Goal: Information Seeking & Learning: Learn about a topic

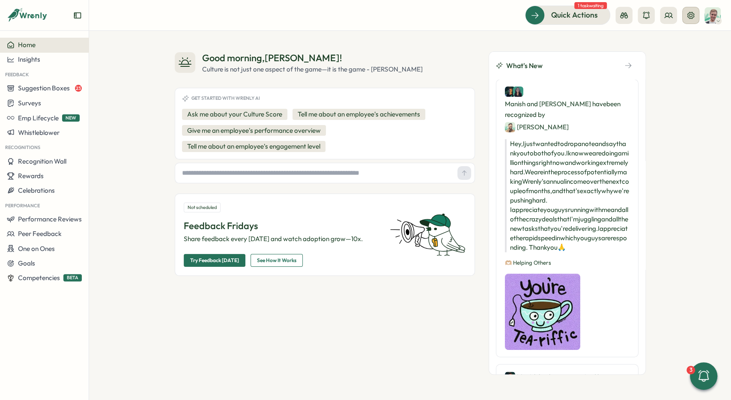
click at [692, 20] on button at bounding box center [690, 15] width 17 height 17
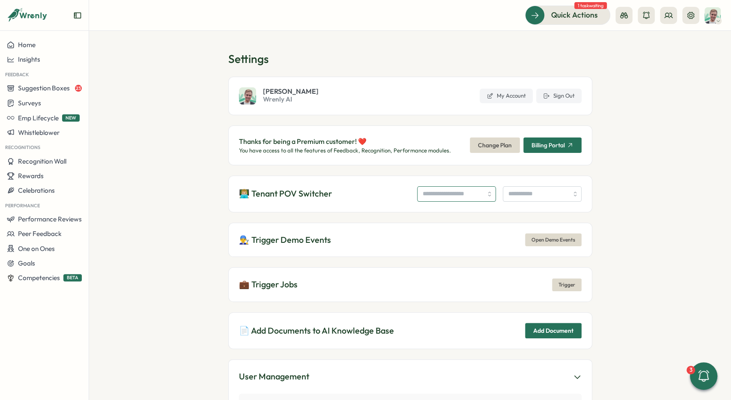
click at [423, 191] on input "search" at bounding box center [456, 193] width 79 height 15
type input "**********"
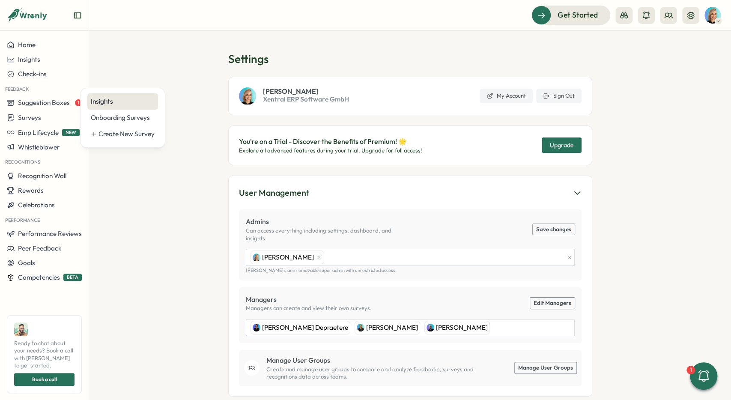
click at [116, 102] on div "Insights" at bounding box center [123, 101] width 64 height 9
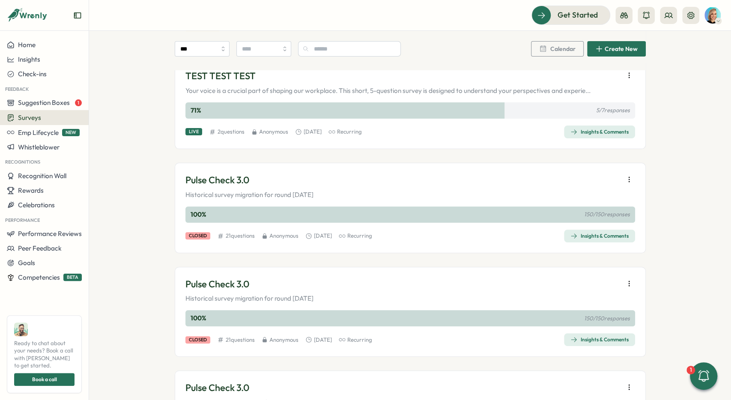
scroll to position [128, 0]
click at [600, 231] on span "Insights & Comments" at bounding box center [599, 236] width 58 height 12
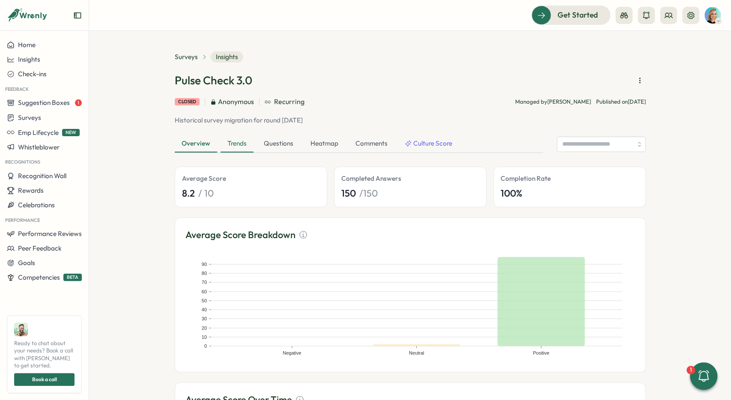
click at [245, 149] on div "Trends" at bounding box center [237, 143] width 33 height 17
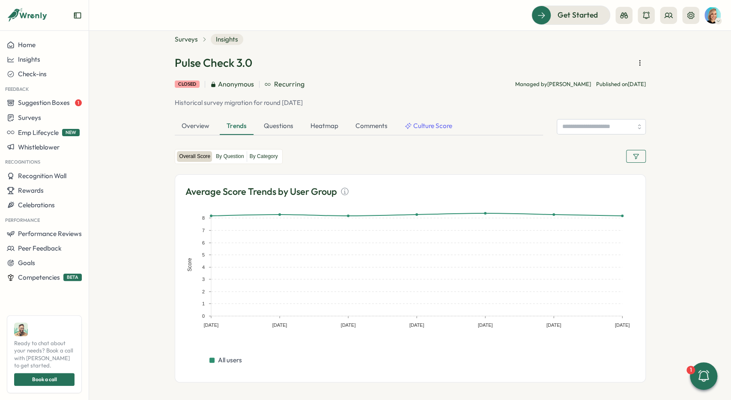
scroll to position [20, 0]
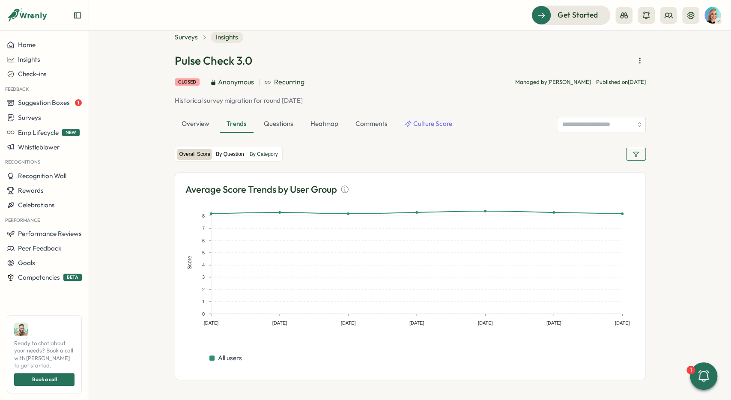
click at [228, 155] on label "By Question" at bounding box center [229, 154] width 33 height 11
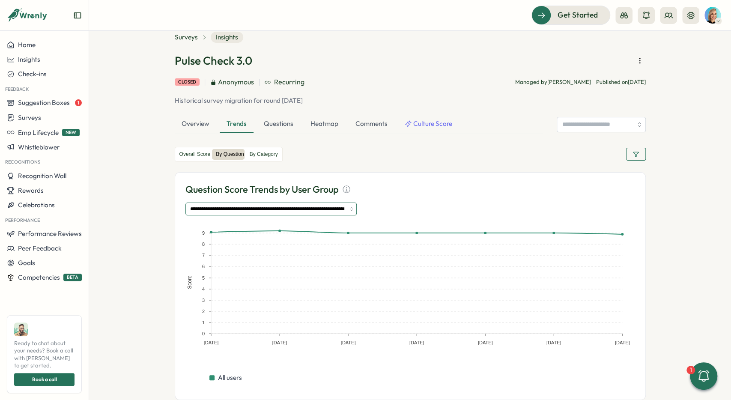
click at [233, 205] on input "**********" at bounding box center [270, 209] width 171 height 13
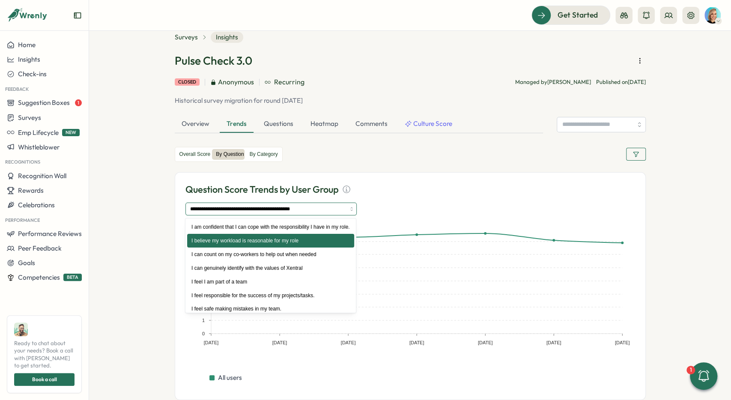
click at [245, 203] on input "**********" at bounding box center [270, 209] width 171 height 13
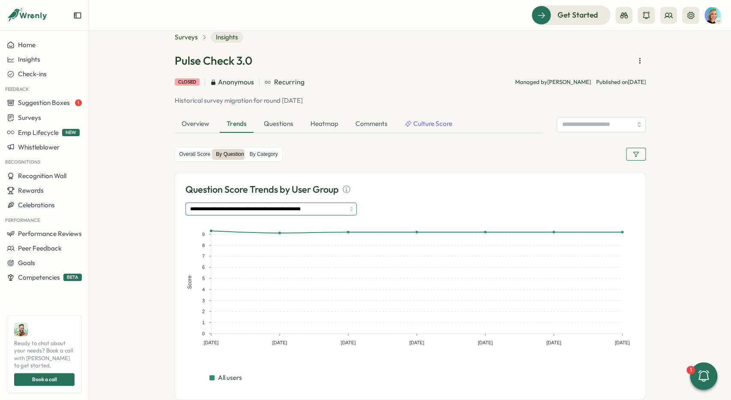
click at [253, 206] on input "**********" at bounding box center [270, 209] width 171 height 13
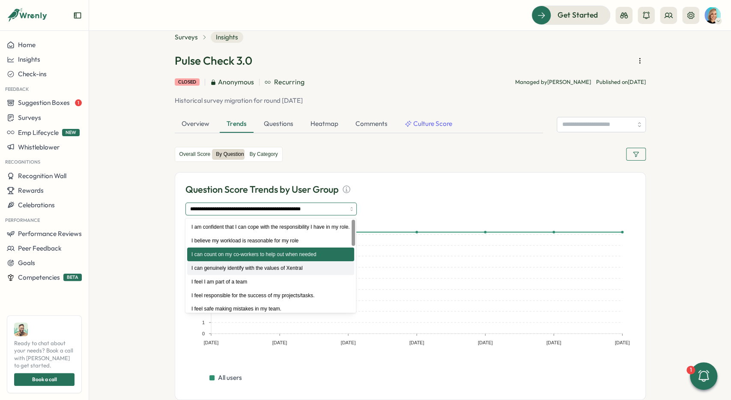
type input "**********"
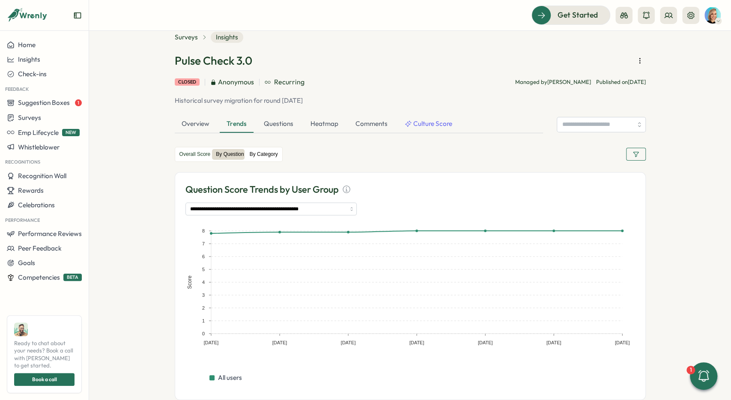
click at [266, 153] on label "By Category" at bounding box center [263, 154] width 33 height 11
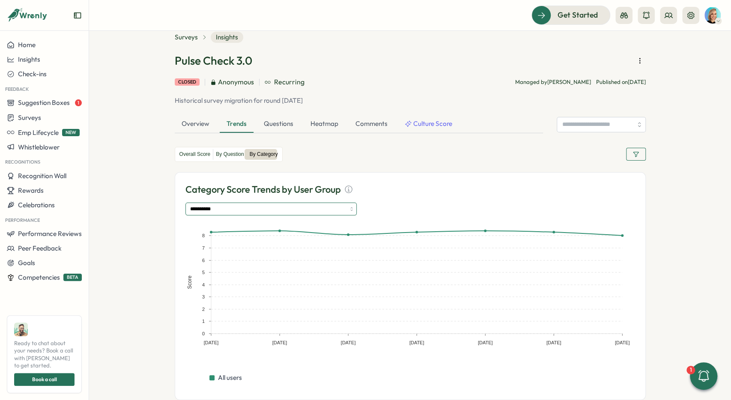
click at [291, 206] on input "**********" at bounding box center [270, 209] width 171 height 13
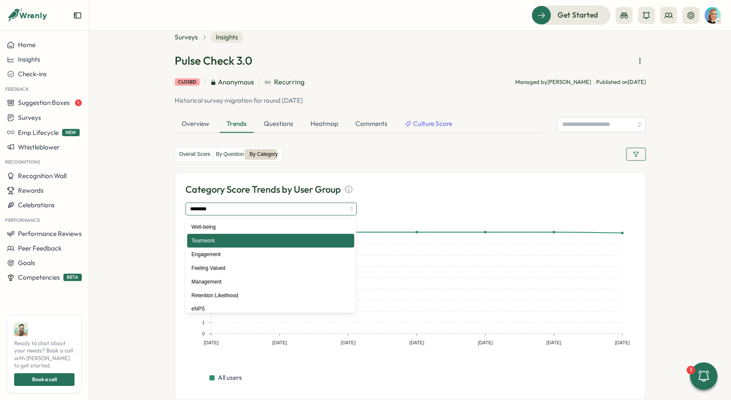
click at [279, 203] on input "********" at bounding box center [270, 209] width 171 height 13
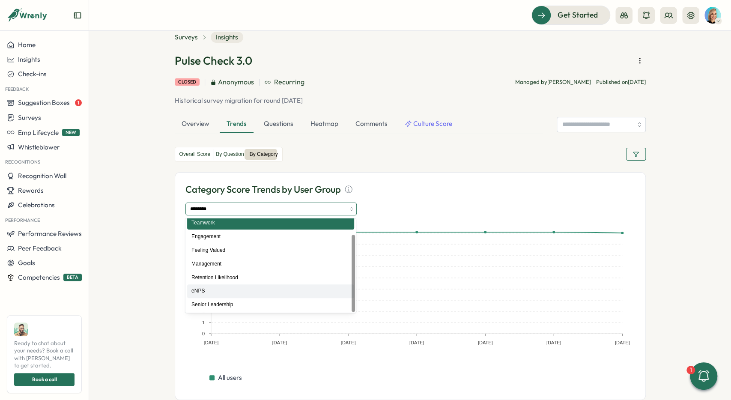
scroll to position [18, 0]
type input "****"
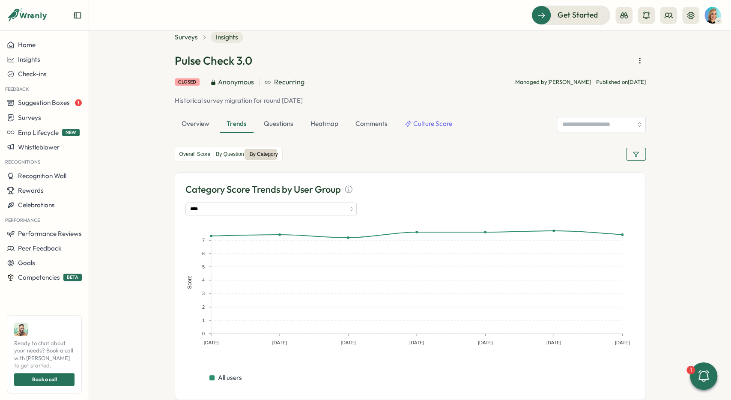
click at [640, 154] on button "button" at bounding box center [636, 154] width 20 height 13
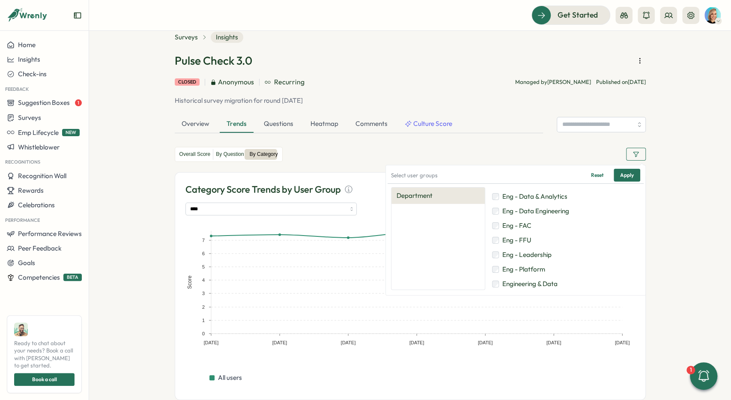
scroll to position [41, 0]
click at [530, 227] on span "Eng - FAC" at bounding box center [516, 225] width 29 height 9
click at [527, 239] on span "Eng - FFU" at bounding box center [516, 239] width 29 height 9
click at [625, 179] on span "Apply" at bounding box center [627, 175] width 14 height 12
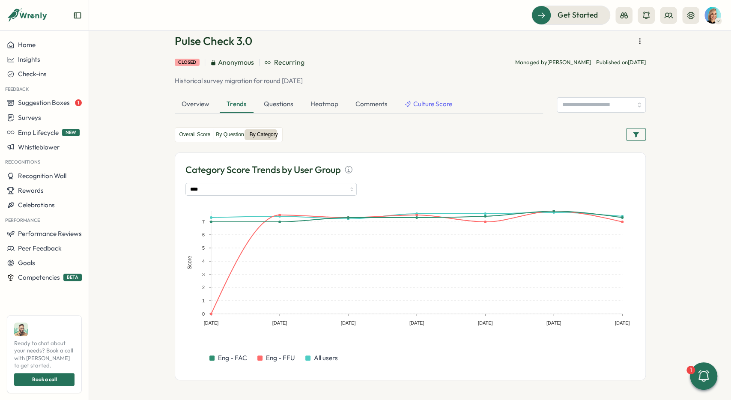
scroll to position [39, 0]
click at [320, 187] on input "****" at bounding box center [270, 189] width 171 height 13
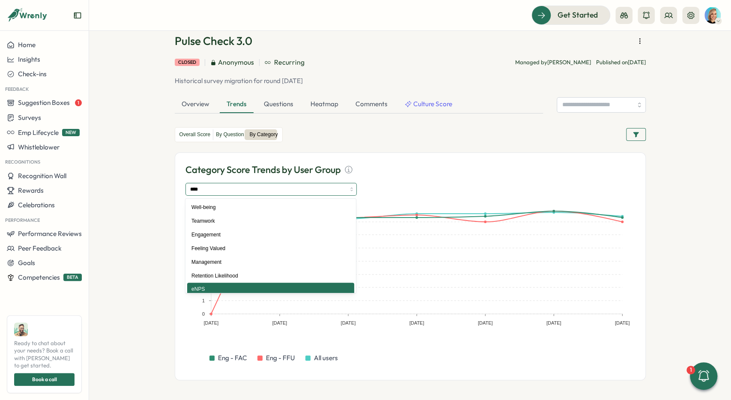
scroll to position [5, 0]
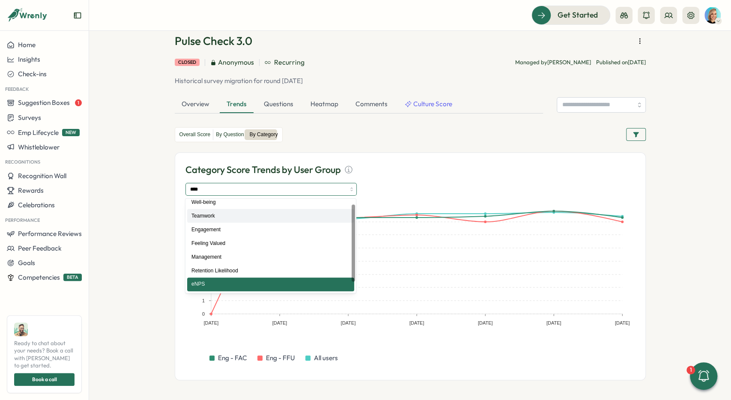
type input "********"
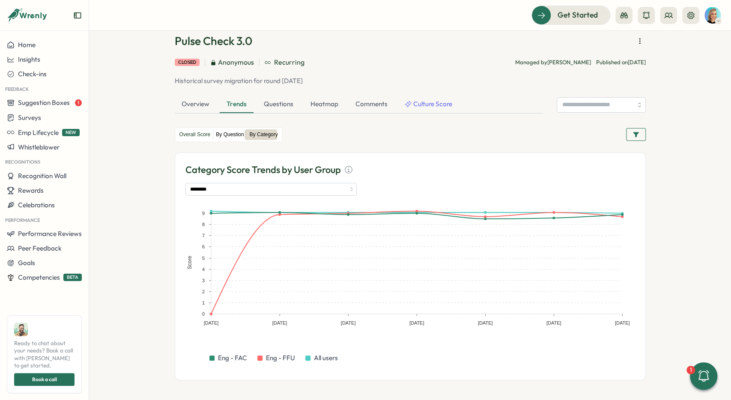
click at [223, 135] on label "By Question" at bounding box center [229, 134] width 33 height 11
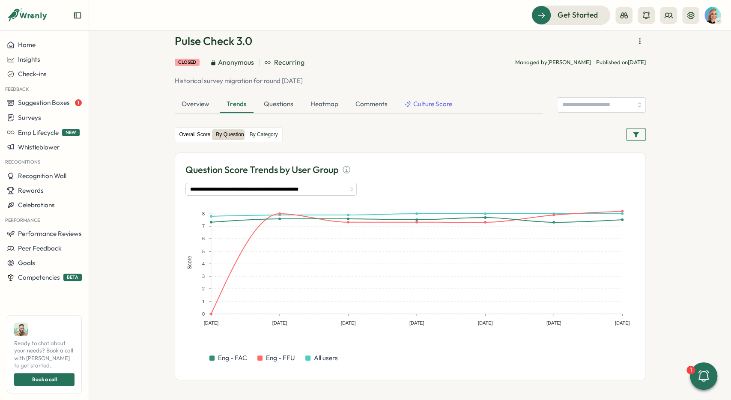
click at [186, 134] on label "Overall Score" at bounding box center [195, 134] width 36 height 11
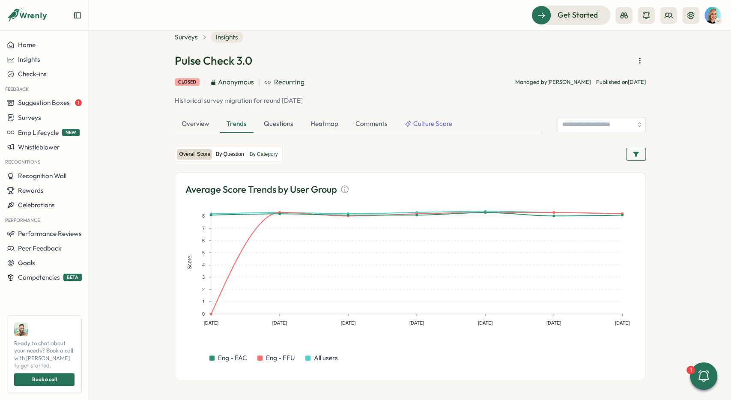
click at [222, 153] on label "By Question" at bounding box center [229, 154] width 33 height 11
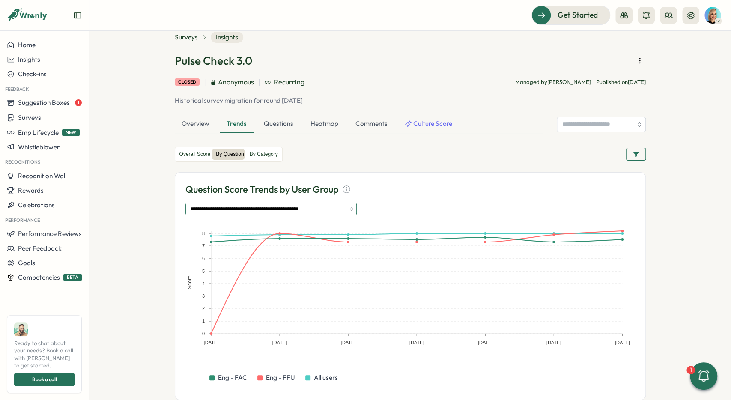
click at [298, 212] on input "**********" at bounding box center [270, 209] width 171 height 13
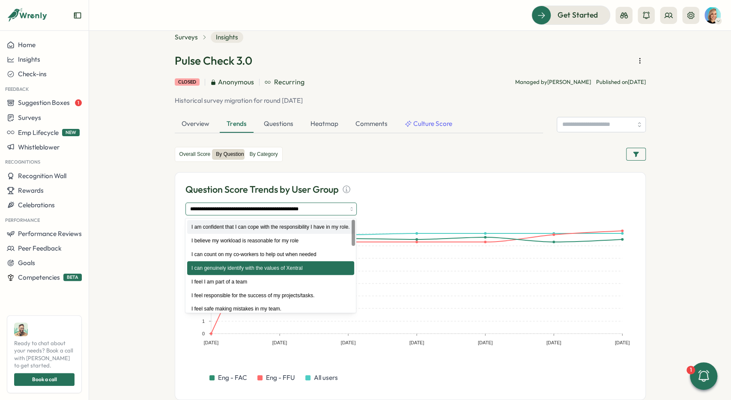
type input "**********"
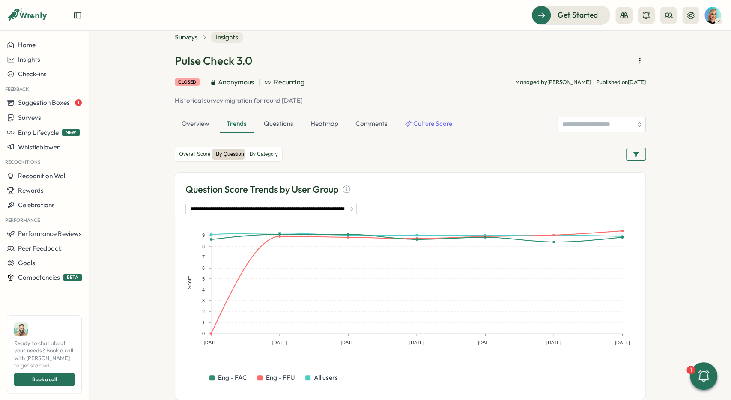
click at [364, 161] on div "Overall Score By Question By Category" at bounding box center [410, 154] width 471 height 15
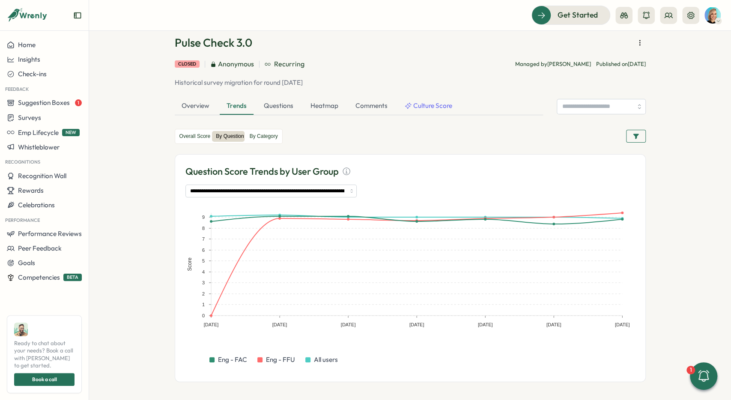
scroll to position [39, 0]
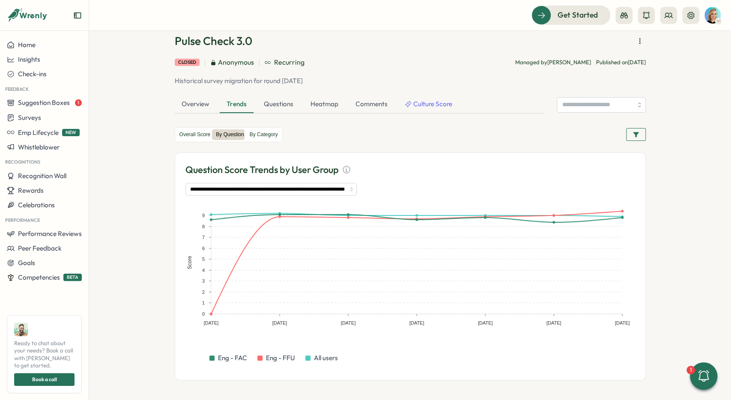
click at [190, 127] on div "Overall Score By Question By Category" at bounding box center [229, 134] width 108 height 15
click at [194, 133] on label "Overall Score" at bounding box center [195, 134] width 36 height 11
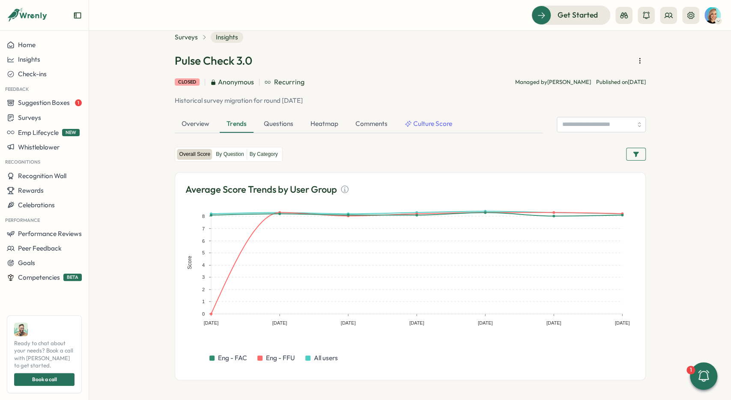
click at [222, 142] on div "Surveys Insights Pulse Check 3.0 closed Anonymous Recurring Managed by Sarah So…" at bounding box center [410, 206] width 471 height 349
click at [224, 149] on div "Overall Score By Question By Category" at bounding box center [229, 154] width 108 height 15
click at [226, 151] on label "By Question" at bounding box center [229, 154] width 33 height 11
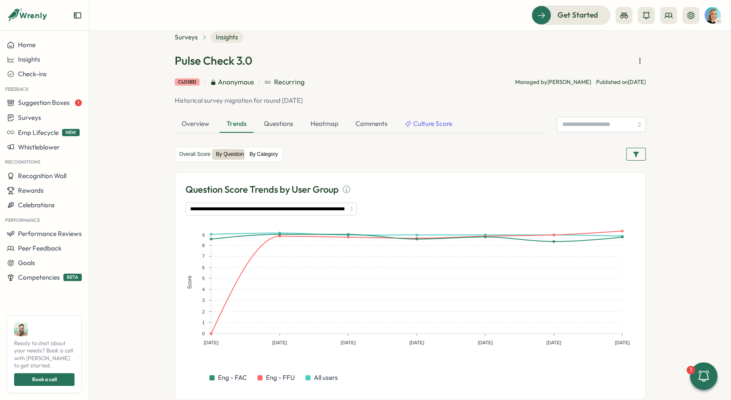
click at [270, 156] on label "By Category" at bounding box center [263, 154] width 33 height 11
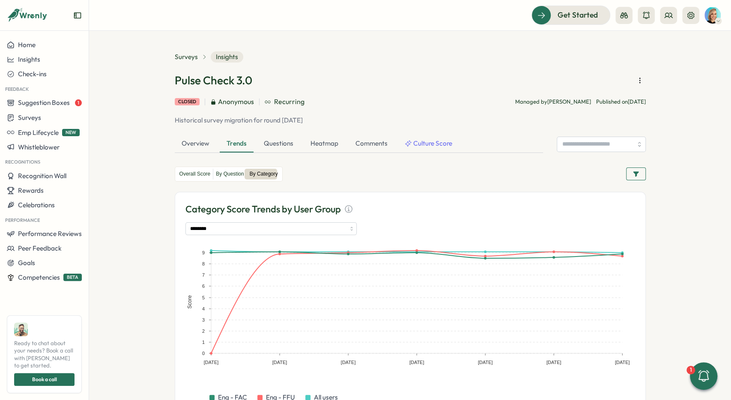
scroll to position [0, 0]
click at [282, 153] on div "Surveys Insights Pulse Check 3.0 closed Anonymous Recurring Managed by Sarah So…" at bounding box center [410, 235] width 471 height 368
click at [280, 148] on div "Questions" at bounding box center [278, 143] width 43 height 17
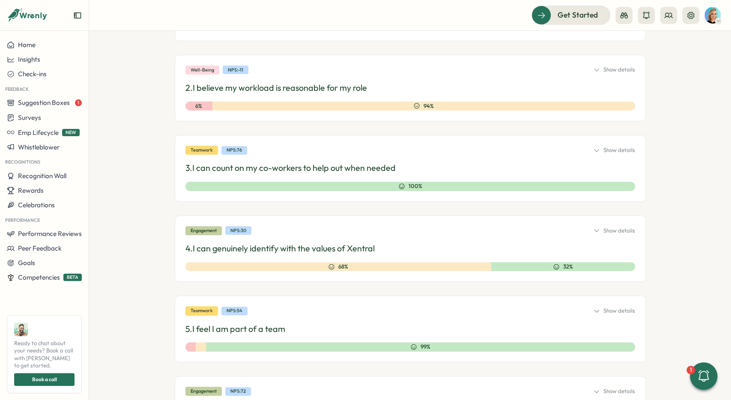
scroll to position [193, 0]
click at [620, 69] on div "Show details" at bounding box center [614, 70] width 42 height 8
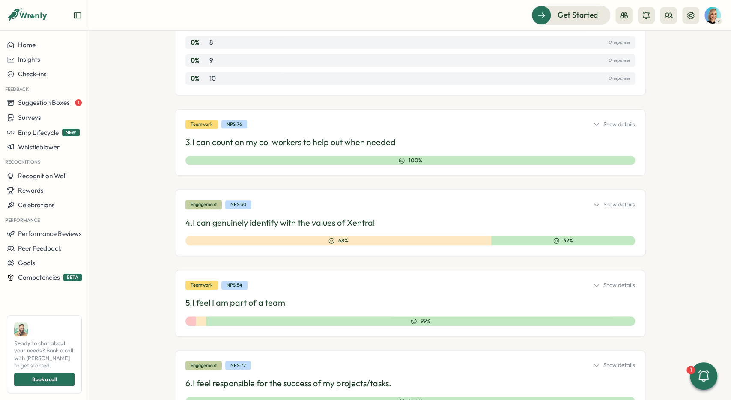
scroll to position [450, 0]
click at [573, 135] on p "3. I can count on my co-workers to help out when needed" at bounding box center [410, 141] width 450 height 13
click at [616, 130] on div "Teamwork NPS: 76 Show details 3. I can count on my co-workers to help out when …" at bounding box center [410, 142] width 471 height 67
click at [617, 126] on div "Show details" at bounding box center [614, 124] width 42 height 8
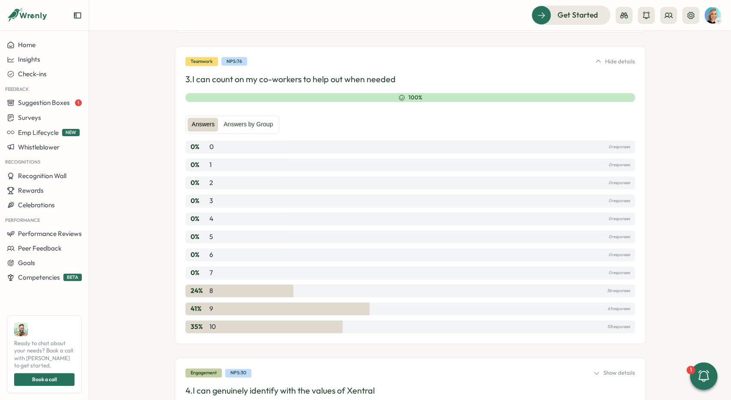
scroll to position [514, 0]
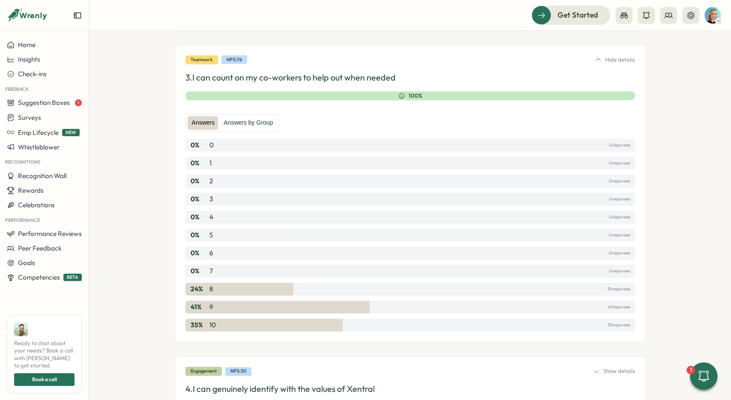
click at [620, 57] on div "Hide details" at bounding box center [615, 60] width 40 height 8
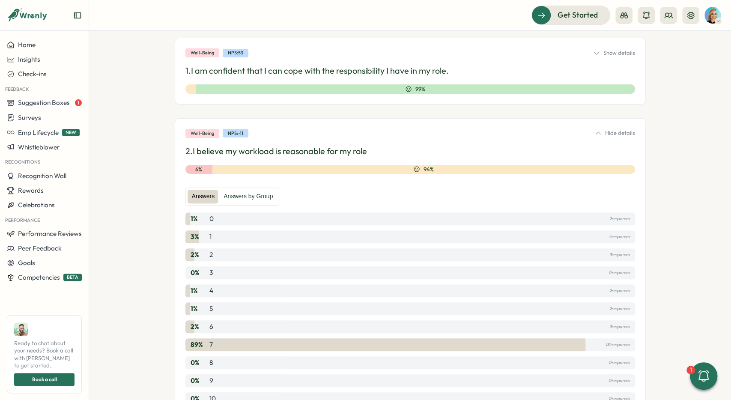
scroll to position [128, 0]
click at [615, 133] on div "Hide details" at bounding box center [615, 134] width 40 height 8
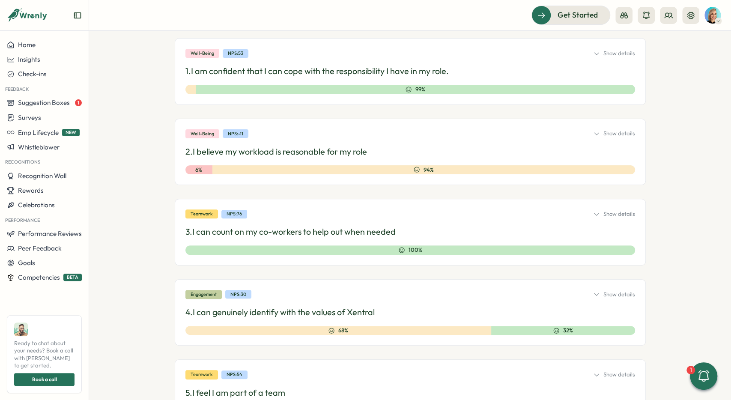
click at [656, 137] on section "Surveys Insights Pulse Check 3.0 closed Anonymous Recurring Managed by Sarah So…" at bounding box center [410, 215] width 642 height 369
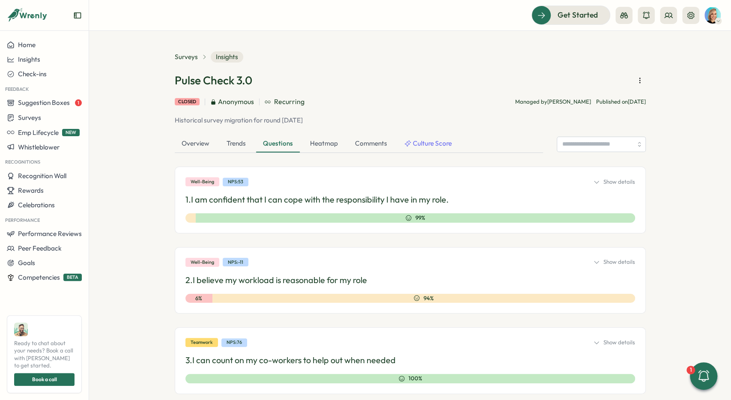
scroll to position [0, 0]
click at [379, 141] on div "Comments" at bounding box center [371, 143] width 46 height 17
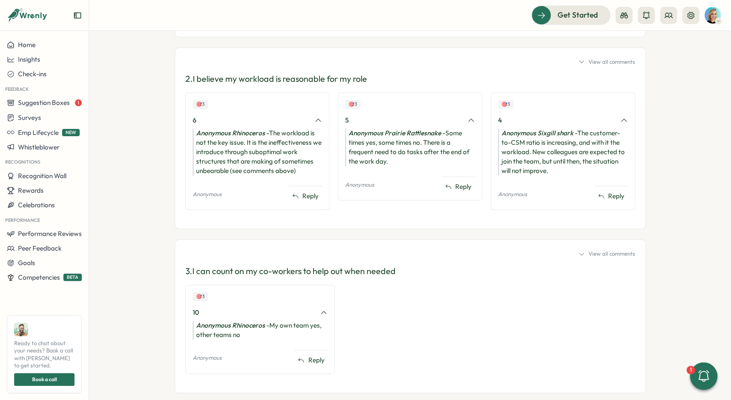
scroll to position [321, 0]
click at [603, 60] on div "View all comments" at bounding box center [606, 62] width 57 height 8
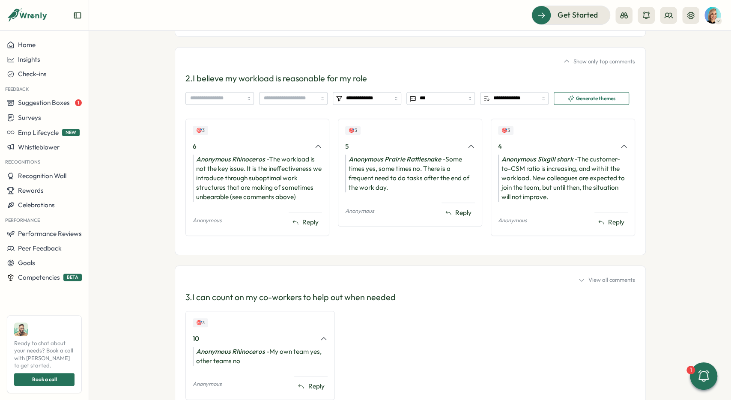
click at [618, 61] on div "Show only top comments" at bounding box center [599, 62] width 72 height 8
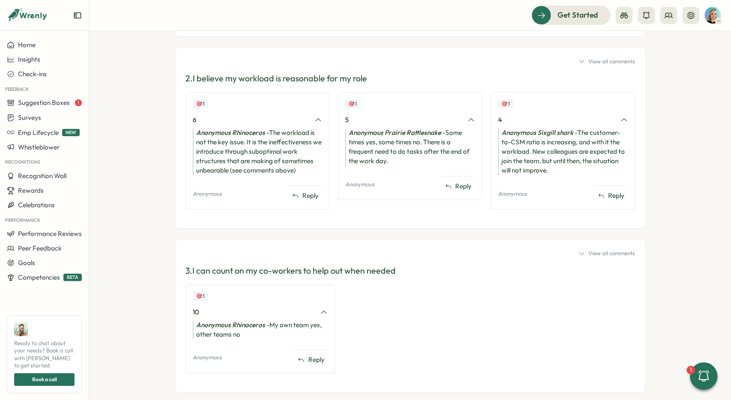
click at [619, 60] on div "View all comments" at bounding box center [606, 62] width 57 height 8
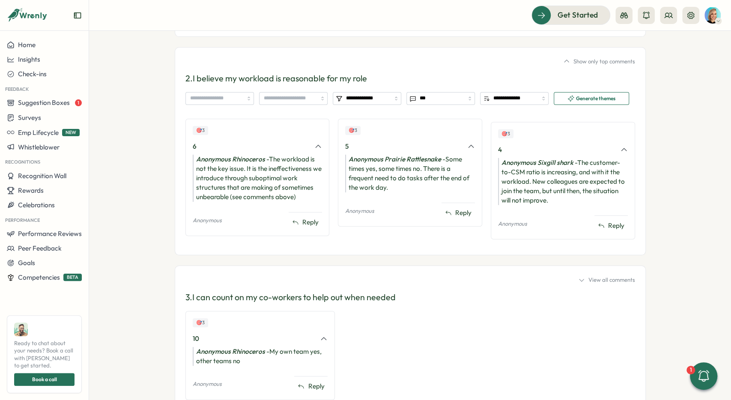
click at [619, 60] on div "Show only top comments" at bounding box center [599, 62] width 72 height 8
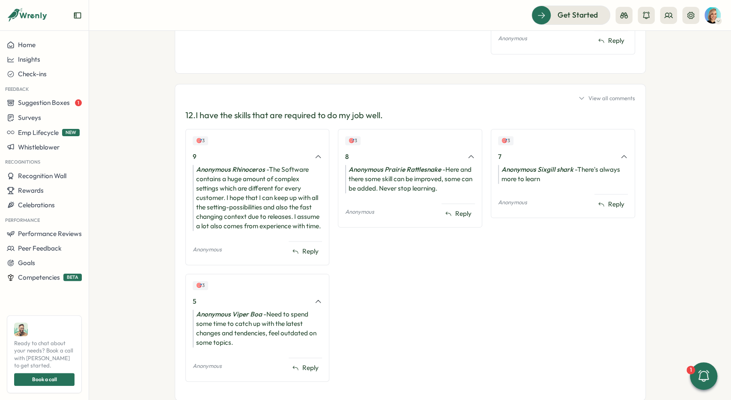
scroll to position [2826, 0]
click at [44, 106] on span "Suggestion Boxes" at bounding box center [44, 102] width 52 height 8
click at [99, 92] on div "Leadership Suggestion Box 1" at bounding box center [134, 94] width 87 height 9
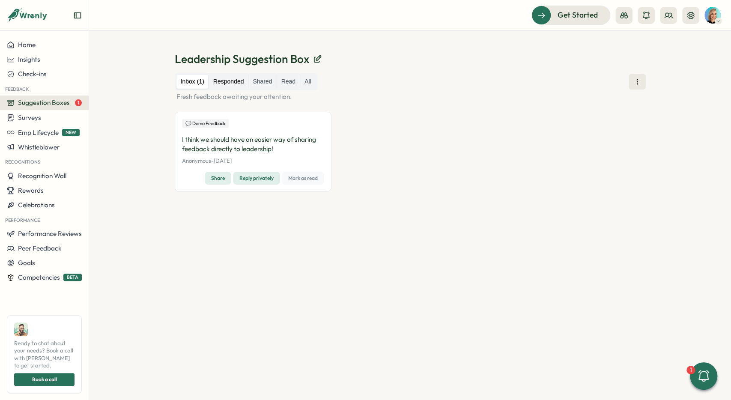
click at [239, 81] on label "Responded" at bounding box center [228, 82] width 39 height 14
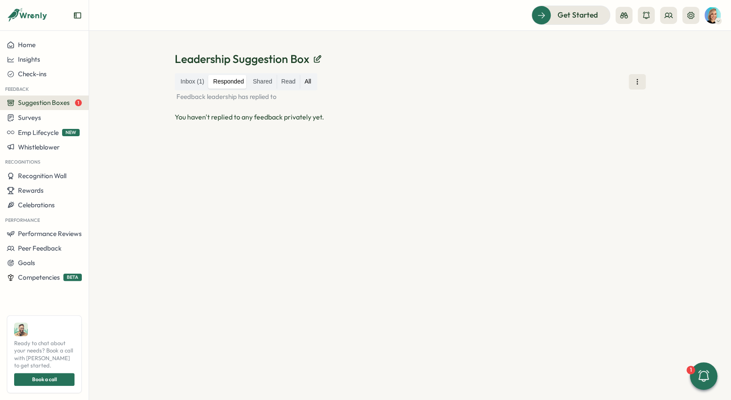
click at [309, 82] on label "All" at bounding box center [307, 82] width 15 height 14
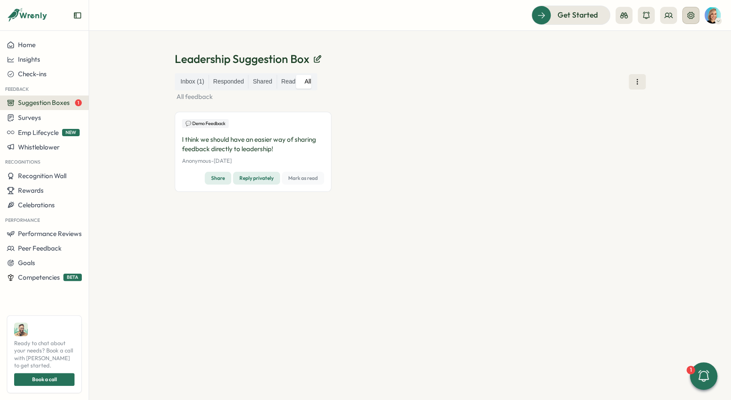
click at [688, 21] on button at bounding box center [690, 15] width 17 height 17
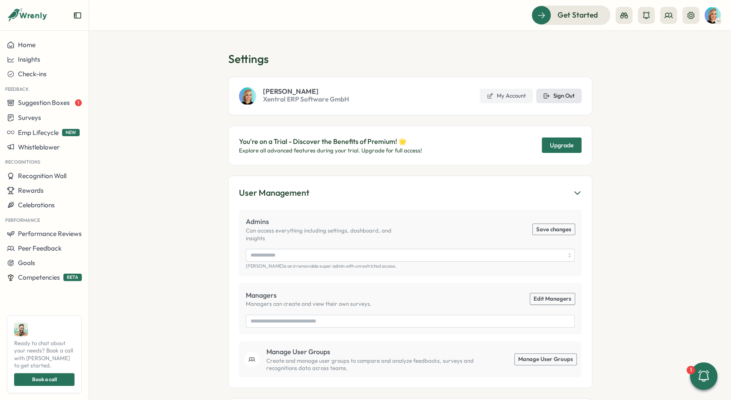
click at [558, 91] on button "Sign Out" at bounding box center [558, 96] width 45 height 15
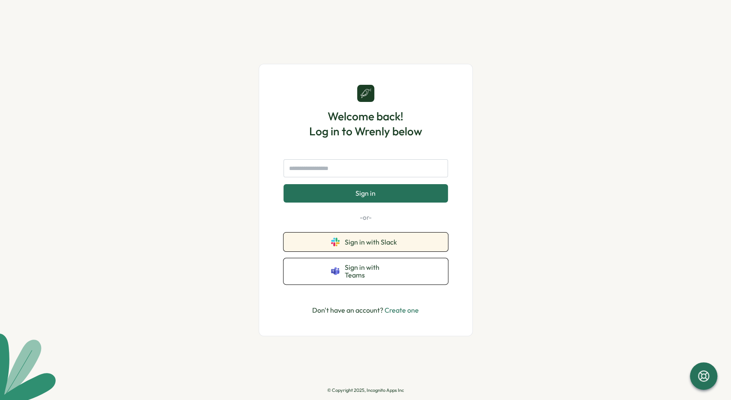
click at [370, 237] on button "Sign in with Slack" at bounding box center [365, 242] width 164 height 19
